Goal: Task Accomplishment & Management: Complete application form

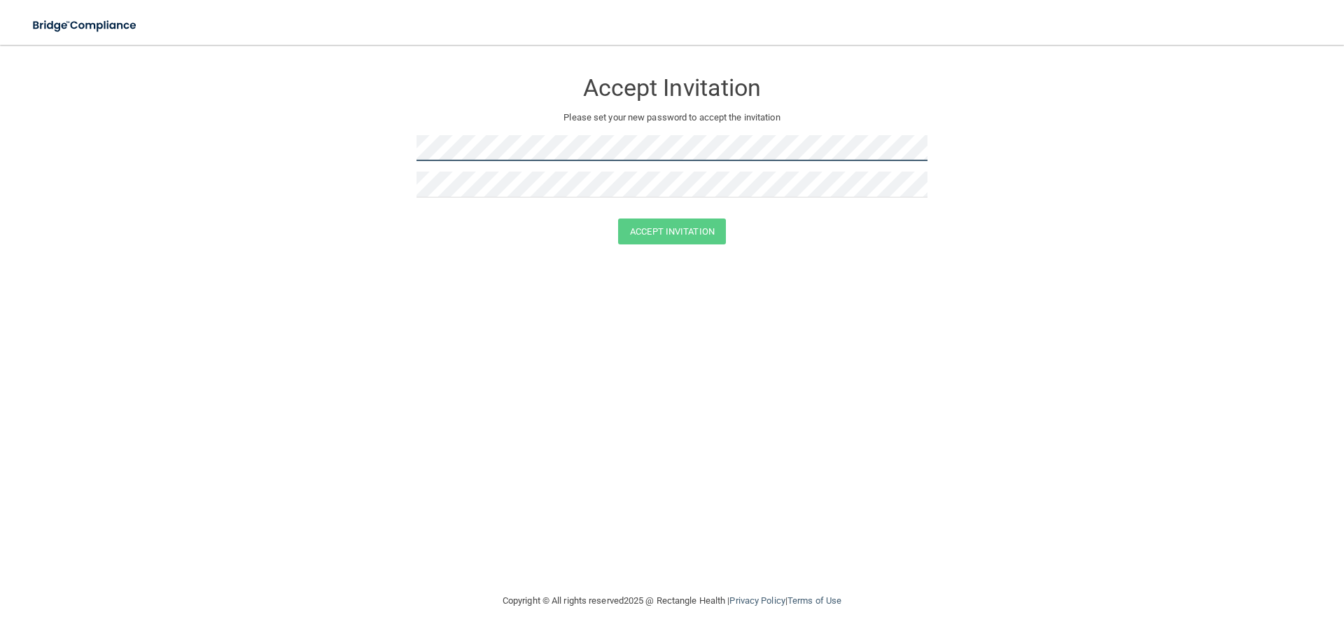
click at [367, 154] on form "Accept Invitation Please set your new password to accept the invitation Accept …" at bounding box center [672, 160] width 1288 height 202
click at [686, 307] on div "Accept Invitation Please set your new password to accept the invitation Accept …" at bounding box center [672, 319] width 1288 height 520
click at [682, 237] on button "Accept Invitation" at bounding box center [672, 231] width 108 height 26
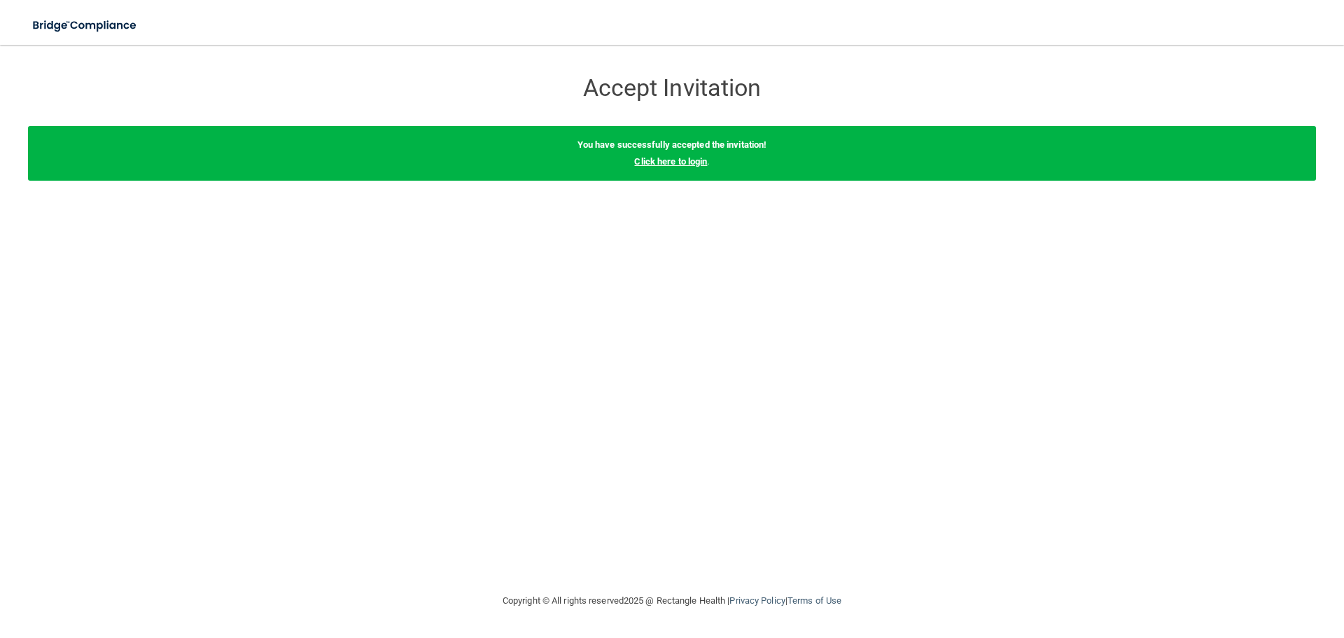
click at [661, 159] on link "Click here to login" at bounding box center [670, 161] width 73 height 11
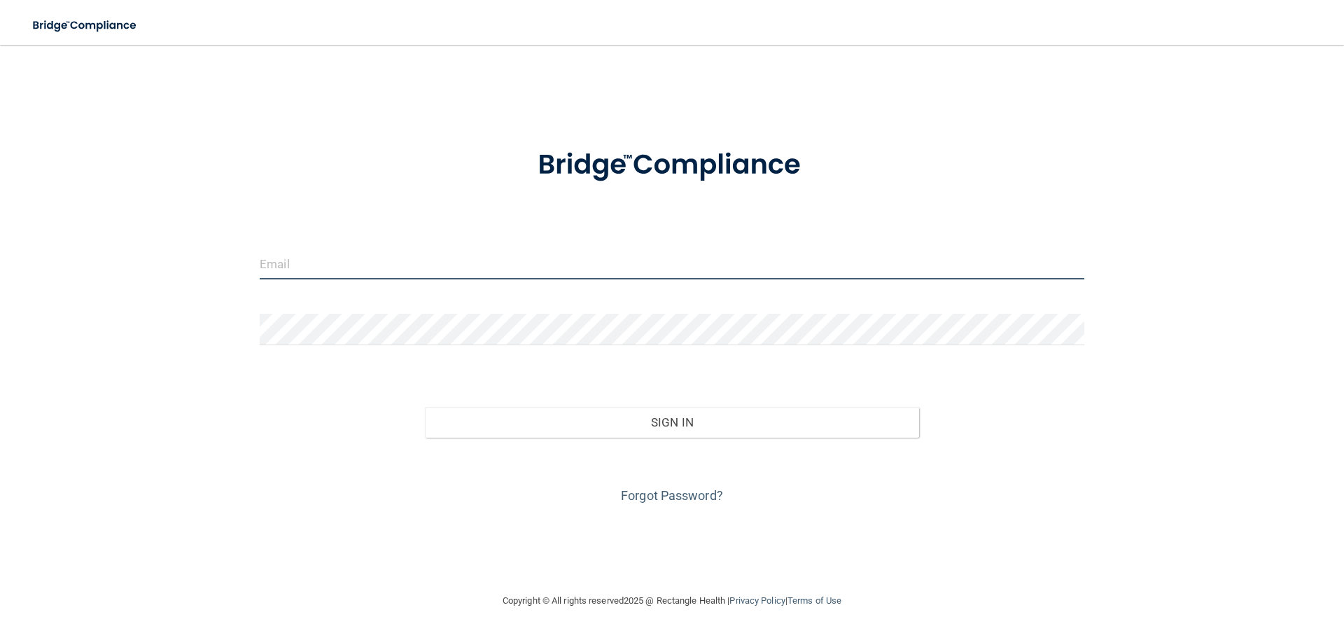
click at [320, 258] on input "email" at bounding box center [672, 264] width 825 height 32
paste input "[EMAIL_ADDRESS][DOMAIN_NAME]"
type input "[EMAIL_ADDRESS][DOMAIN_NAME]"
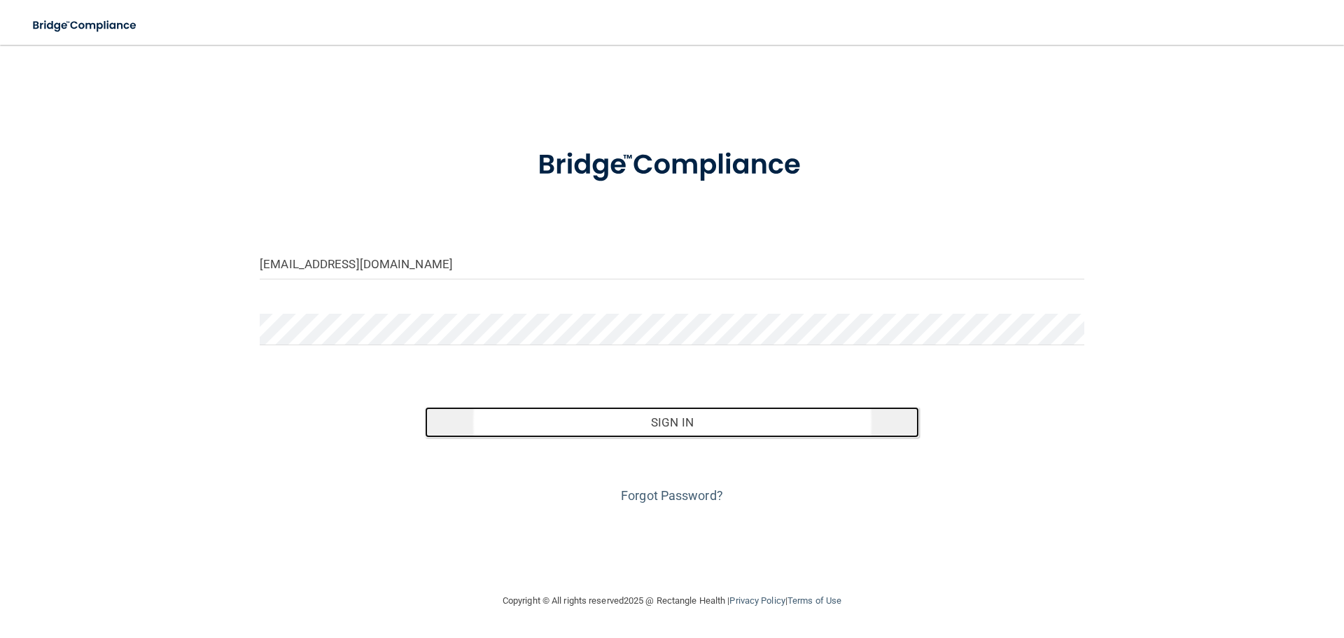
click at [665, 417] on button "Sign In" at bounding box center [672, 422] width 495 height 31
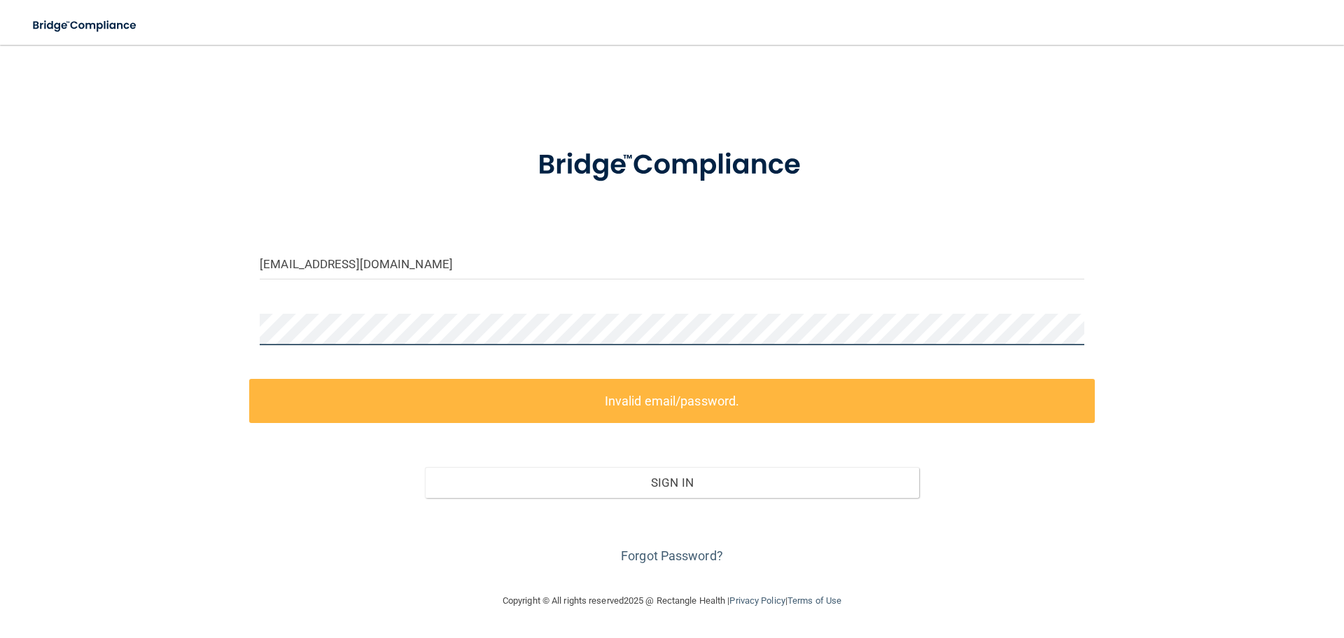
click at [247, 332] on div "[EMAIL_ADDRESS][DOMAIN_NAME] Invalid email/password. You don't have permission …" at bounding box center [672, 319] width 1288 height 520
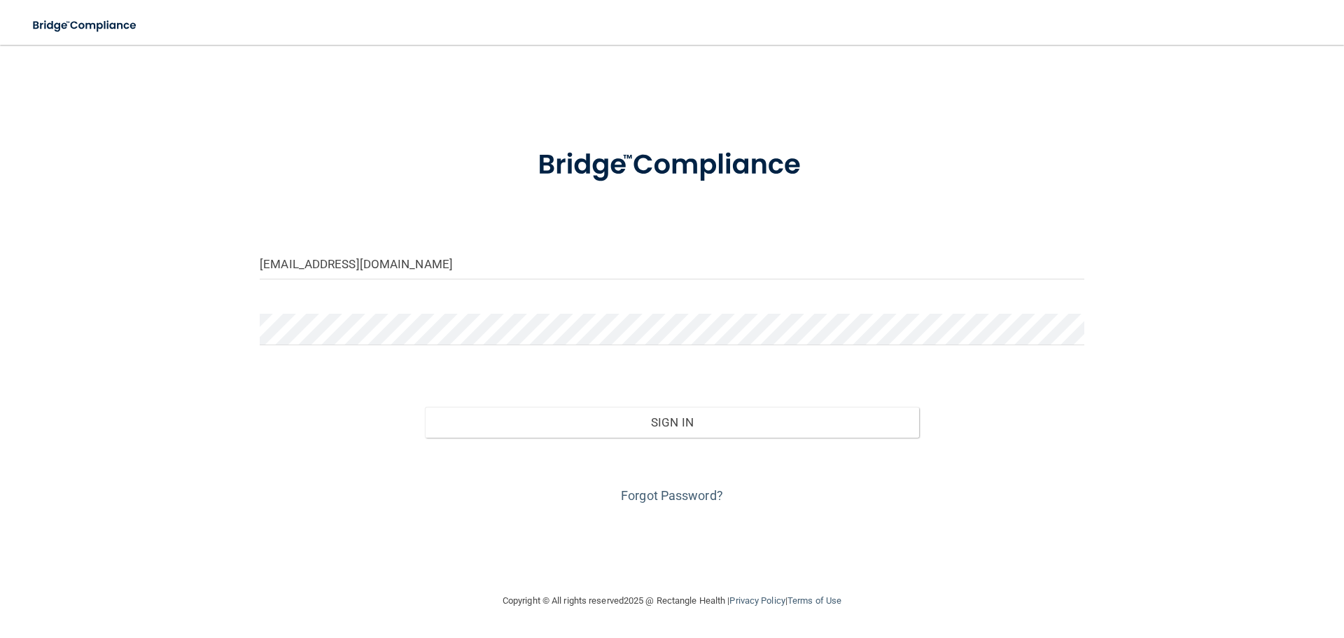
click at [719, 452] on div "Forgot Password?" at bounding box center [672, 473] width 846 height 70
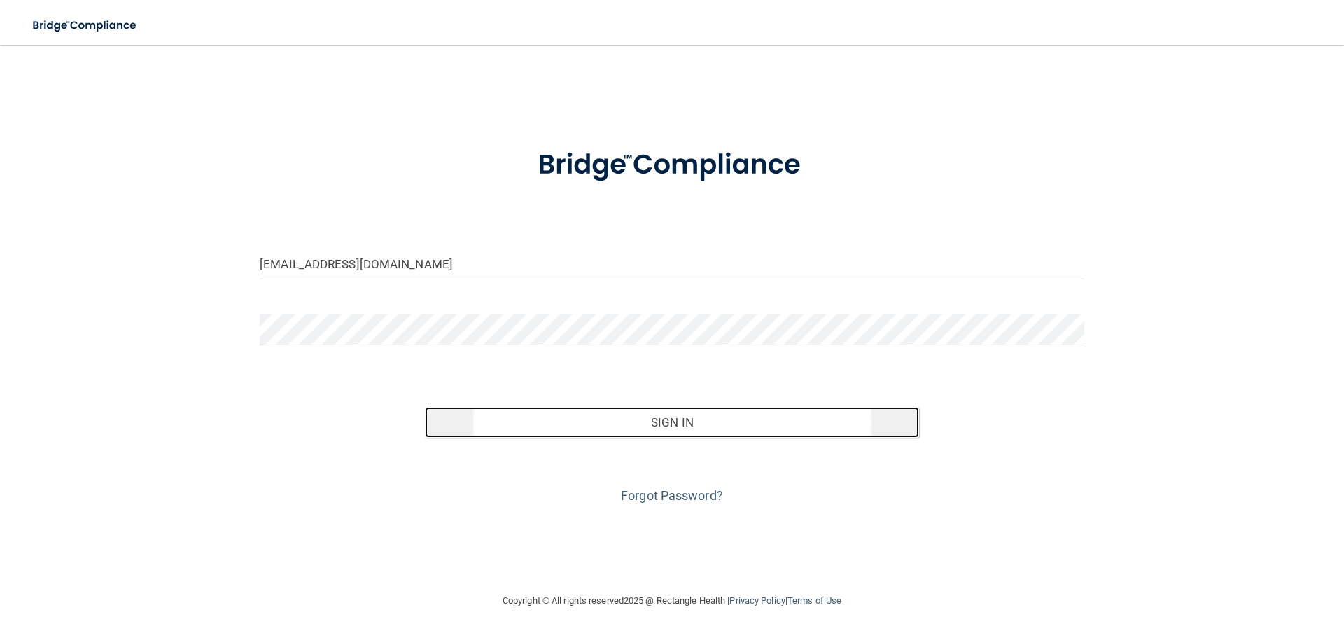
click at [653, 431] on button "Sign In" at bounding box center [672, 422] width 495 height 31
